Goal: Information Seeking & Learning: Learn about a topic

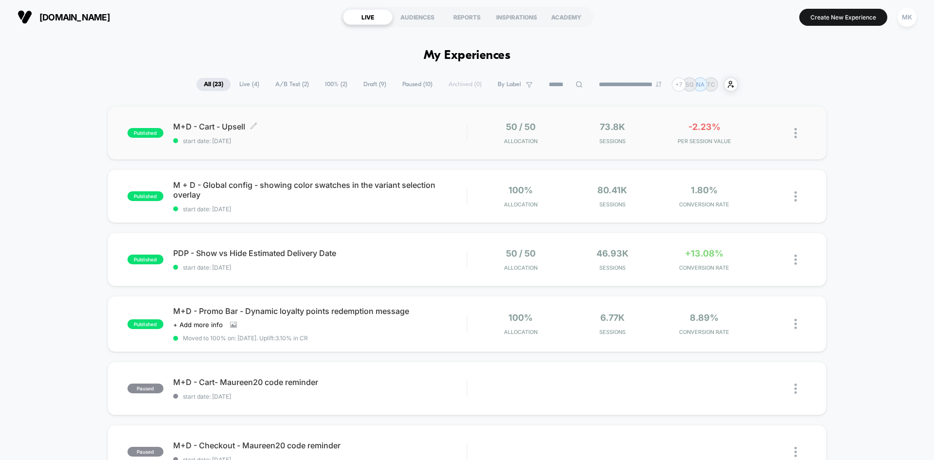
click at [365, 128] on span "M+D - Cart - Upsell Click to edit experience details" at bounding box center [319, 127] width 293 height 10
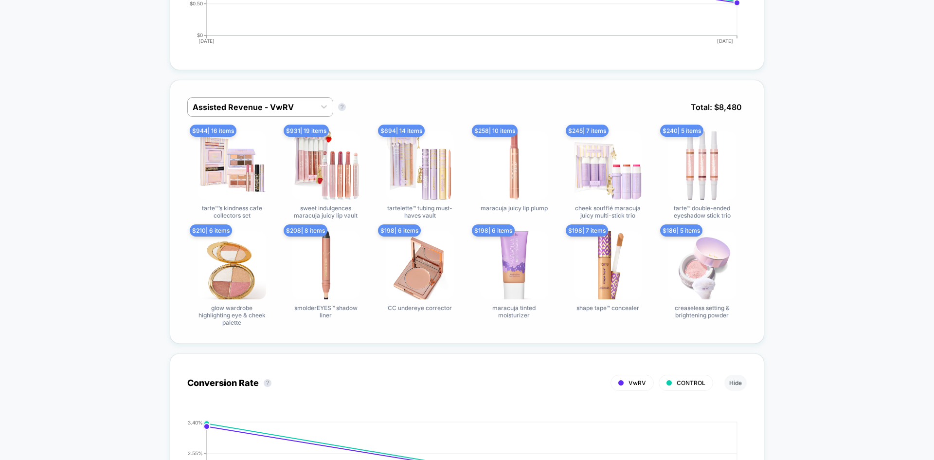
scroll to position [584, 0]
click at [255, 101] on div at bounding box center [252, 107] width 118 height 12
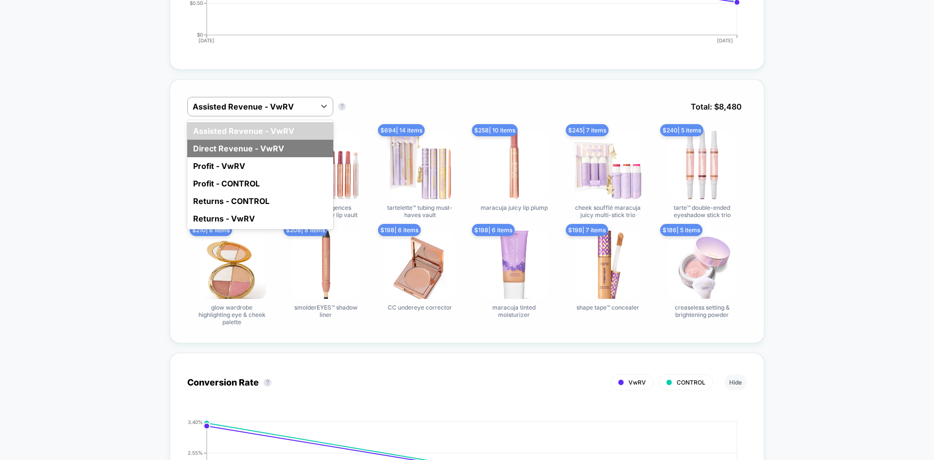
click at [275, 148] on div "Direct Revenue - VwRV" at bounding box center [260, 149] width 146 height 18
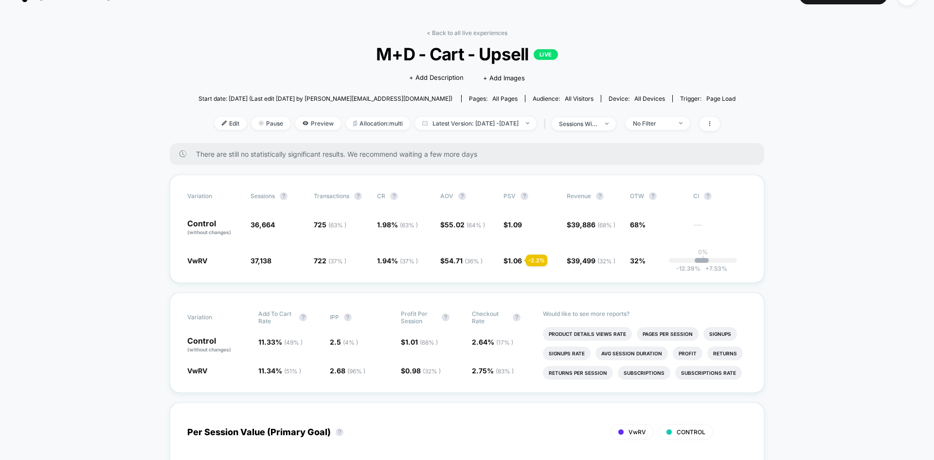
scroll to position [0, 0]
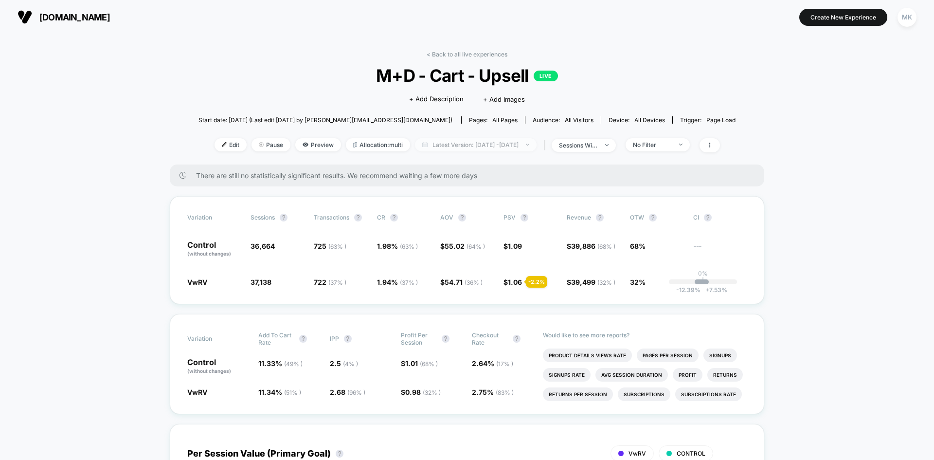
click at [452, 146] on span "Latest Version: [DATE] - [DATE]" at bounding box center [476, 144] width 122 height 13
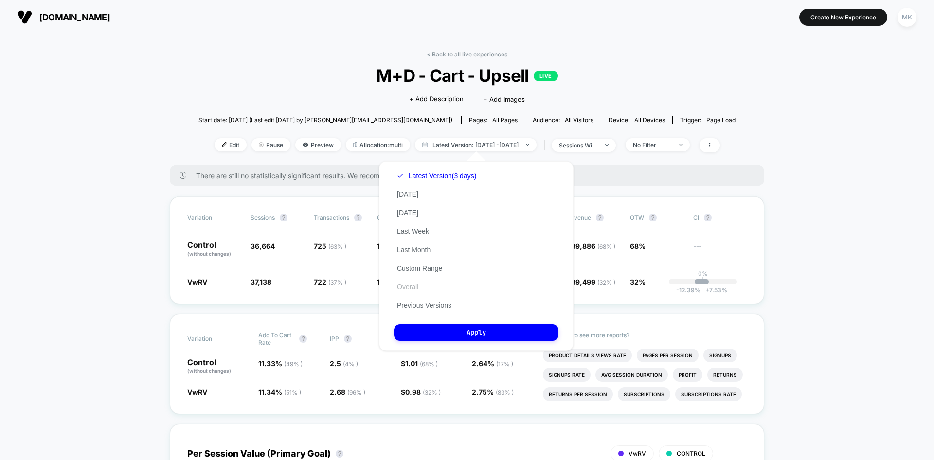
click at [418, 283] on button "Overall" at bounding box center [407, 286] width 27 height 9
click at [460, 333] on button "Apply" at bounding box center [476, 332] width 164 height 17
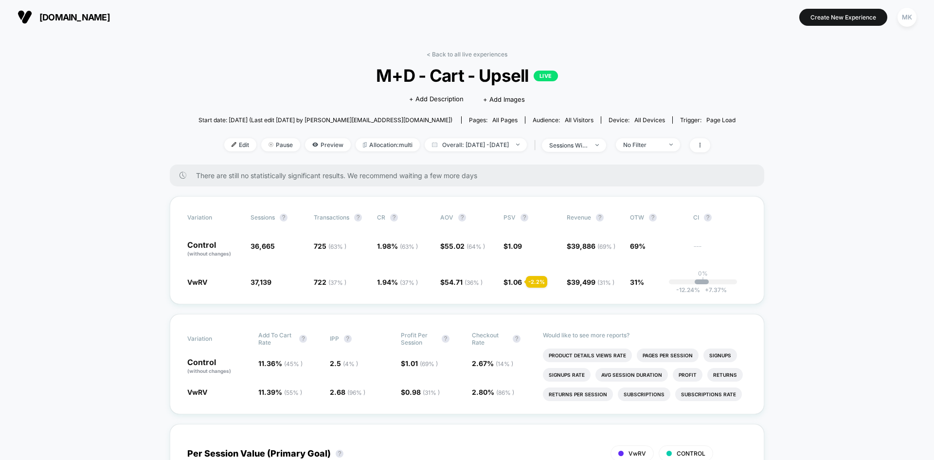
click at [110, 13] on span "[DOMAIN_NAME]" at bounding box center [74, 17] width 71 height 10
